Goal: Task Accomplishment & Management: Use online tool/utility

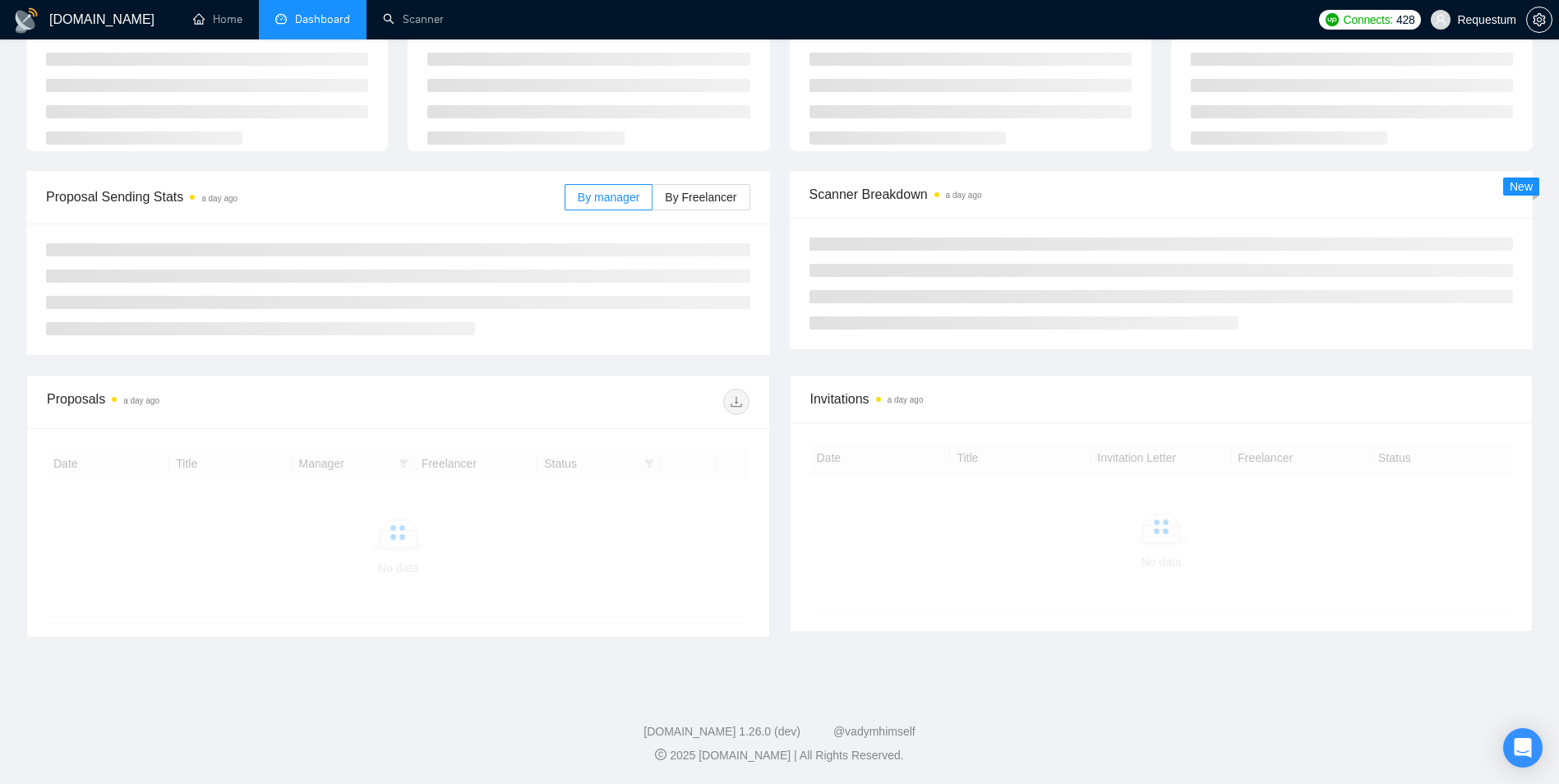
scroll to position [84, 0]
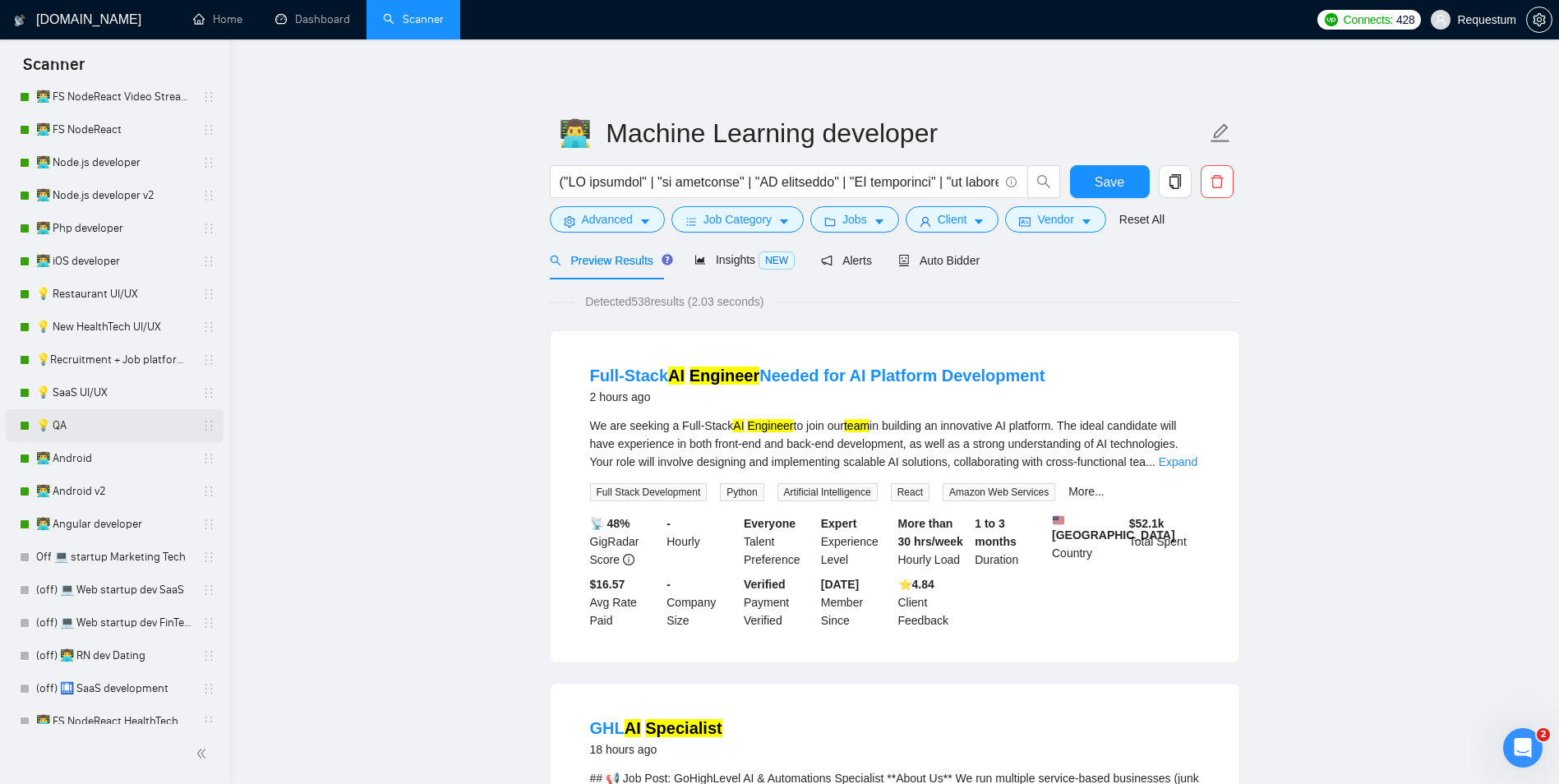
scroll to position [1314, 0]
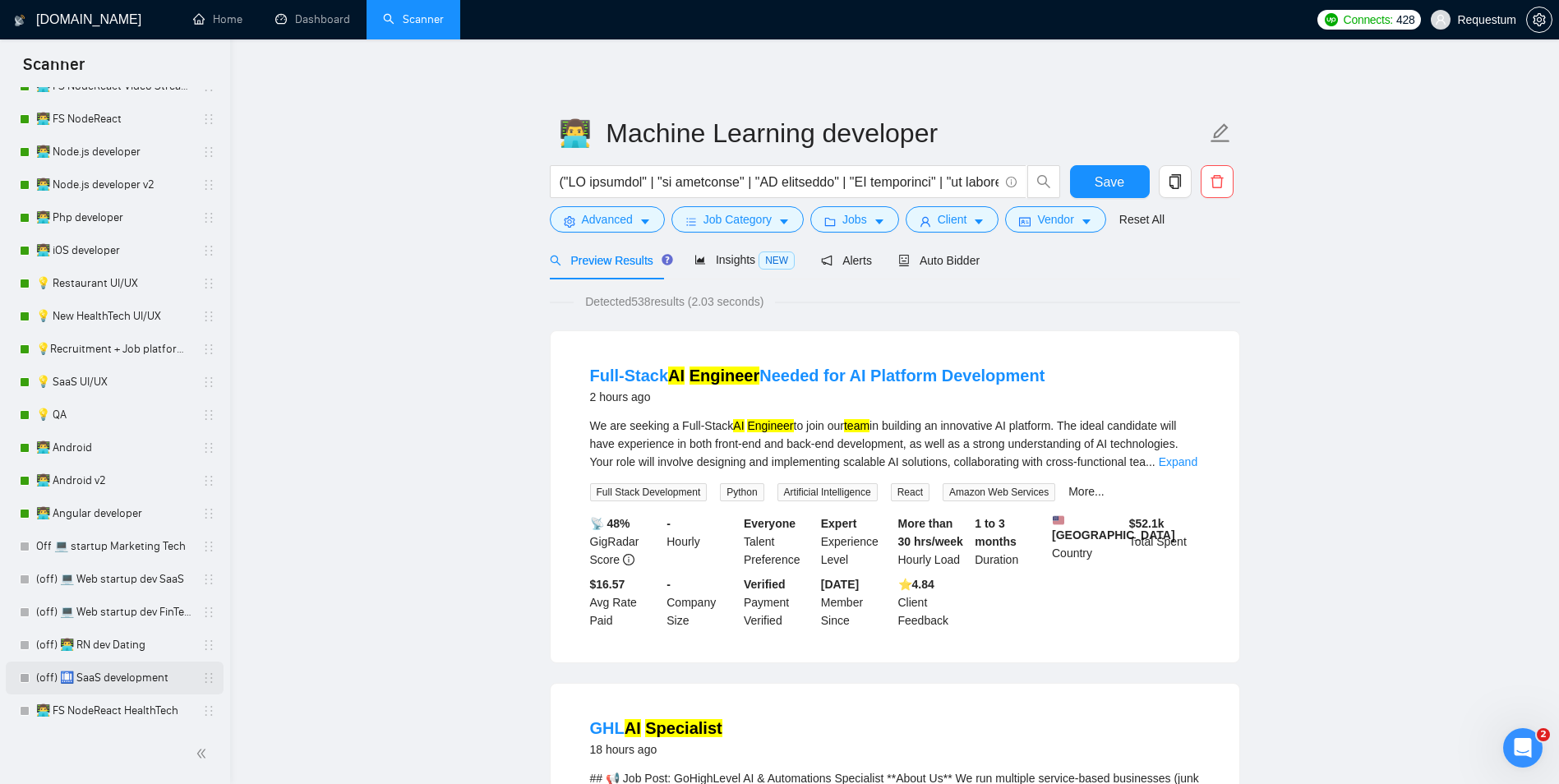
click at [121, 681] on link "(off) 🛄 SaaS development" at bounding box center [114, 677] width 156 height 33
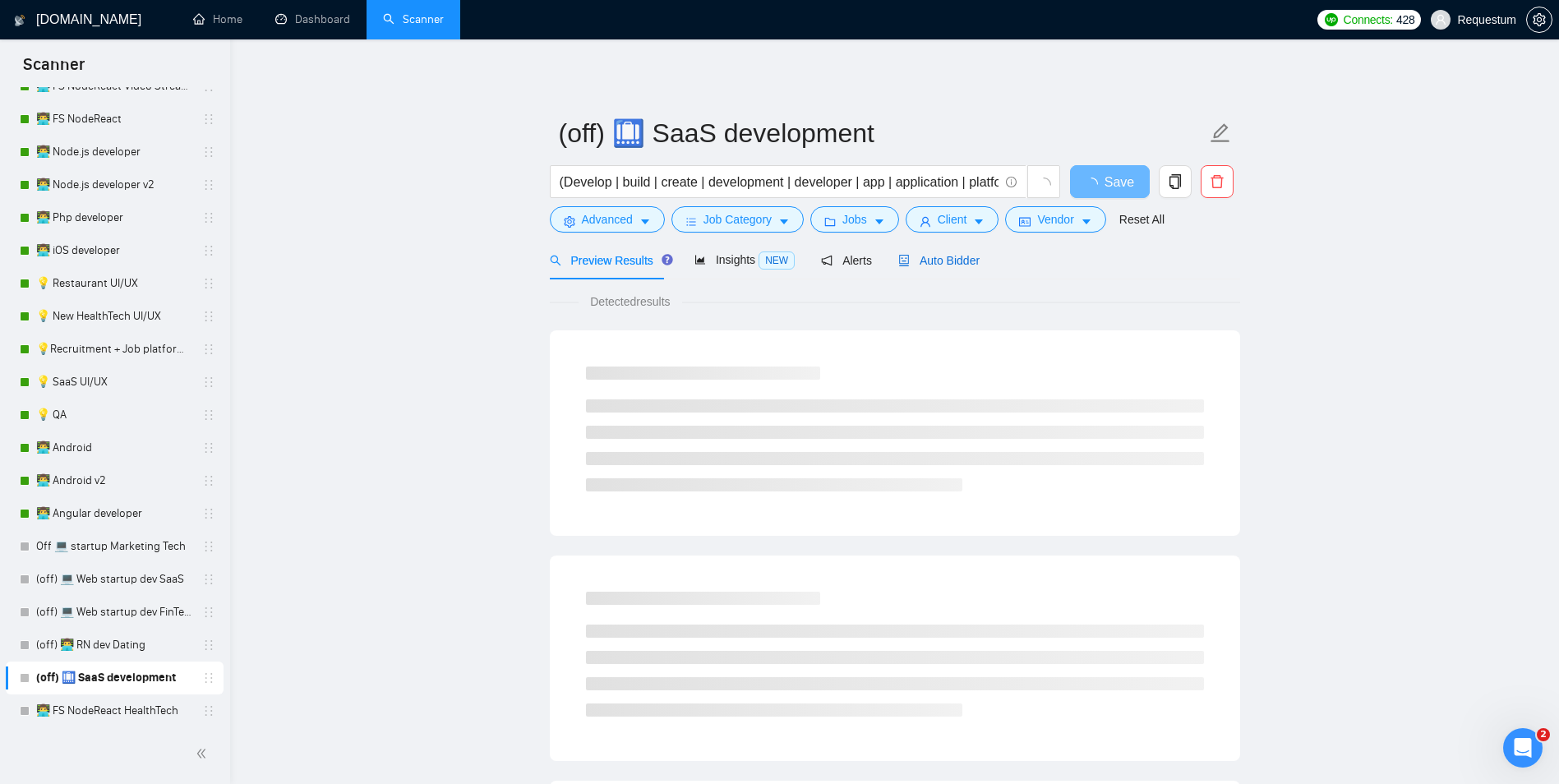
click at [927, 257] on span "Auto Bidder" at bounding box center [939, 260] width 82 height 13
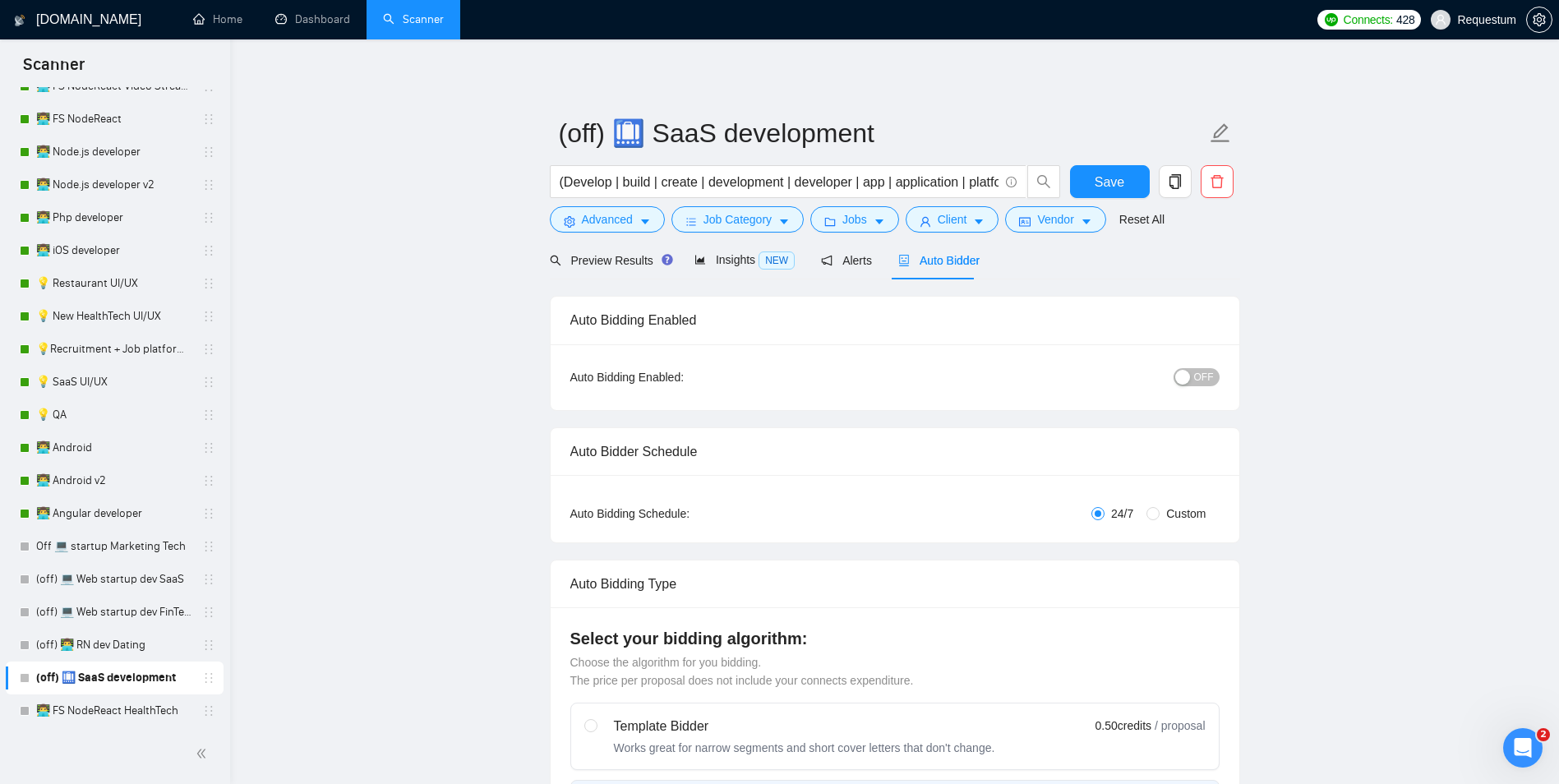
checkbox input "true"
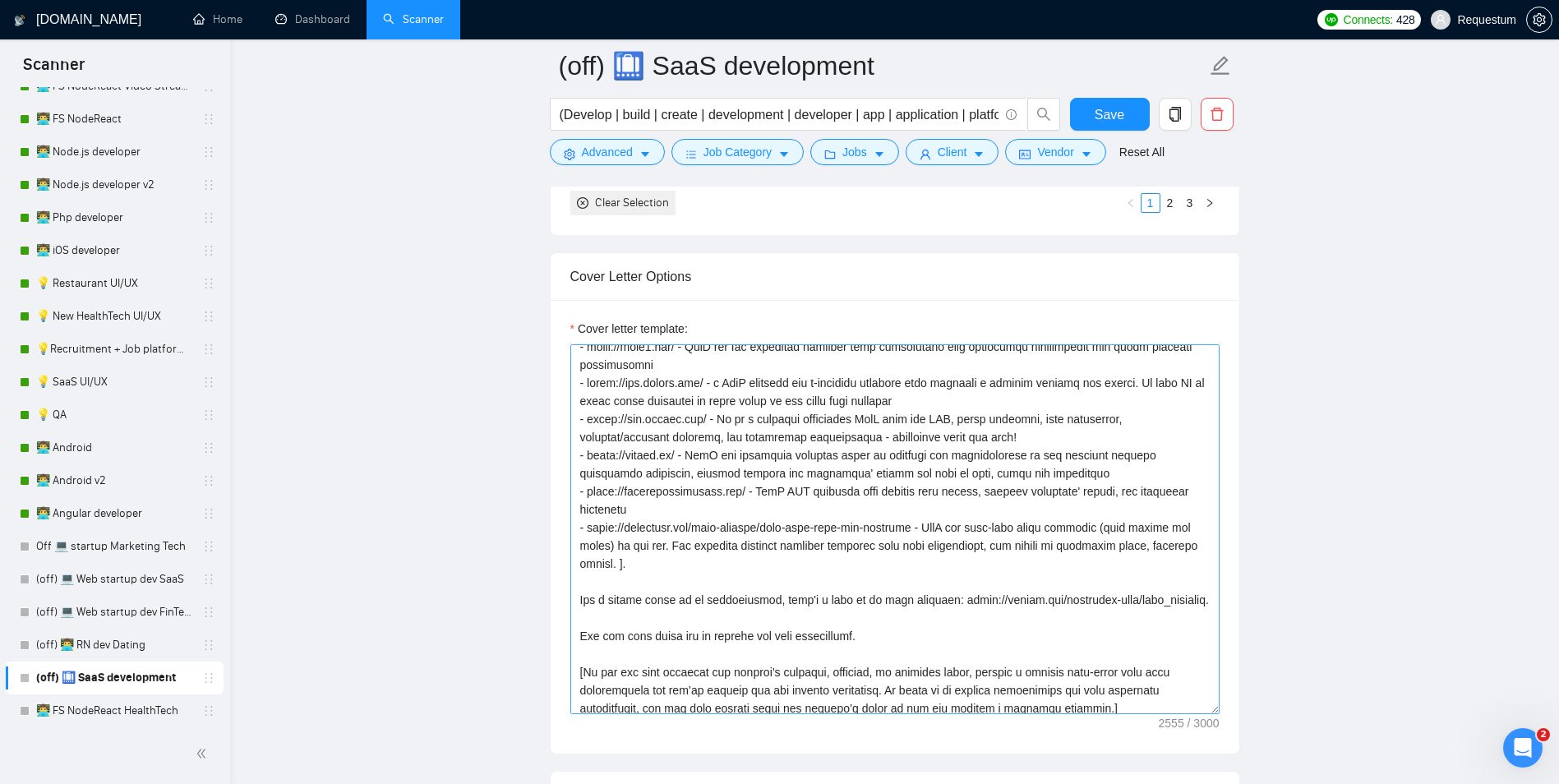
scroll to position [161, 0]
